Goal: Task Accomplishment & Management: Manage account settings

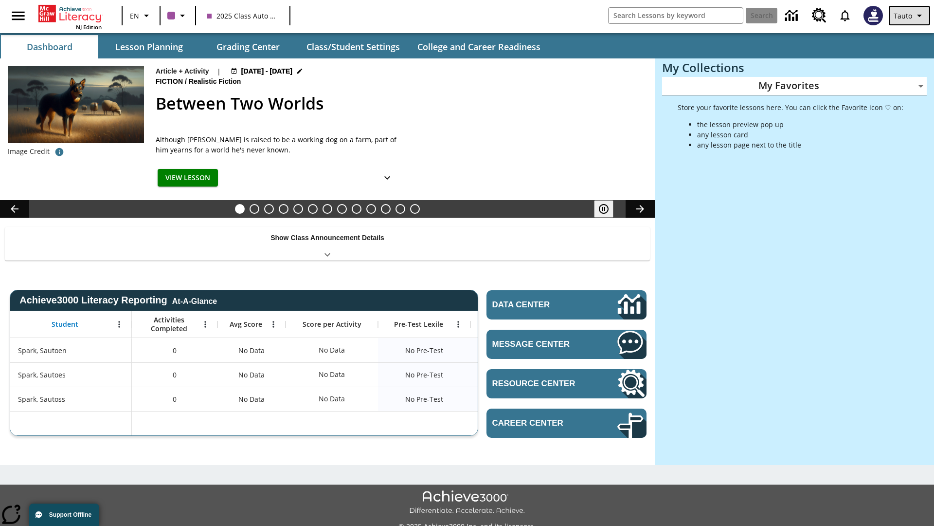
click at [911, 16] on span "Tauto" at bounding box center [903, 16] width 18 height 10
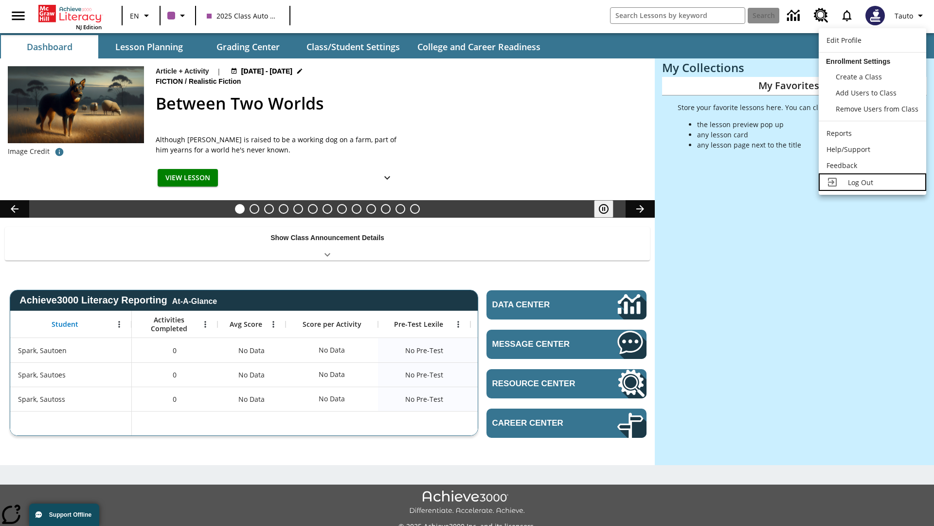
click at [873, 182] on span "Log Out" at bounding box center [860, 182] width 25 height 9
